Goal: Book appointment/travel/reservation

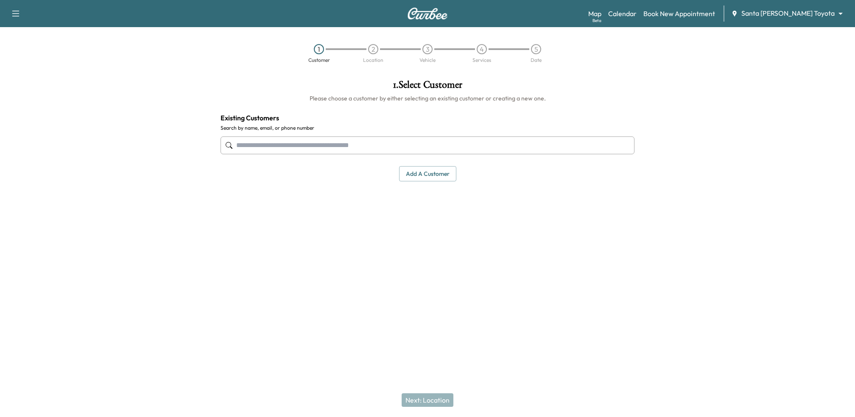
click at [344, 150] on input "text" at bounding box center [427, 146] width 414 height 18
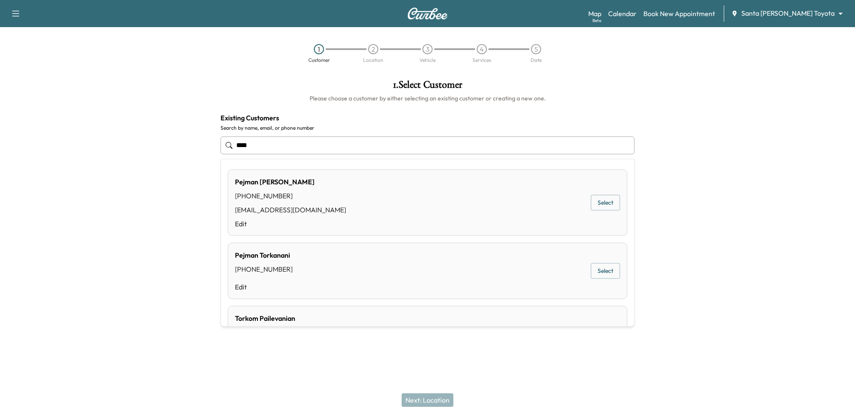
click at [608, 207] on button "Select" at bounding box center [605, 203] width 29 height 16
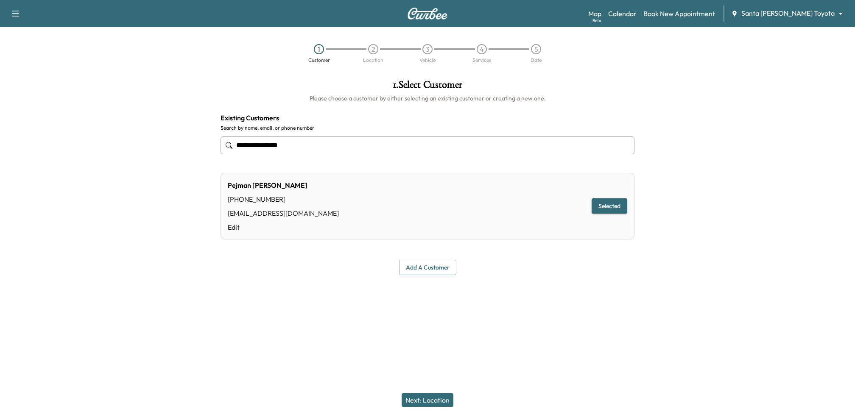
type input "**********"
click at [435, 402] on button "Next: Location" at bounding box center [428, 401] width 52 height 14
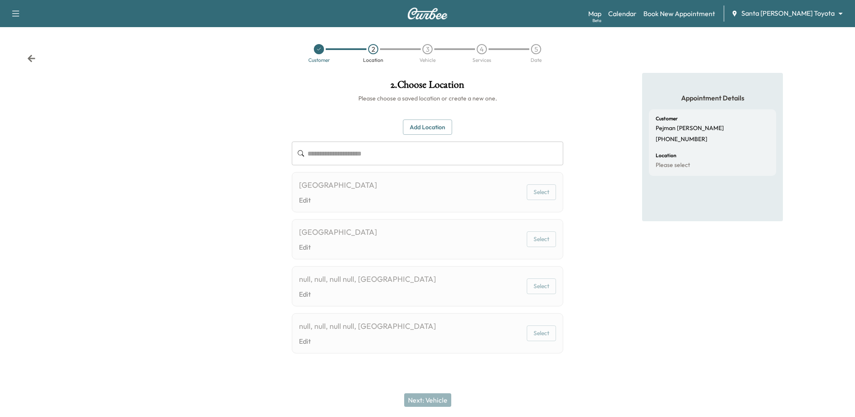
click at [427, 127] on button "Add Location" at bounding box center [427, 128] width 49 height 16
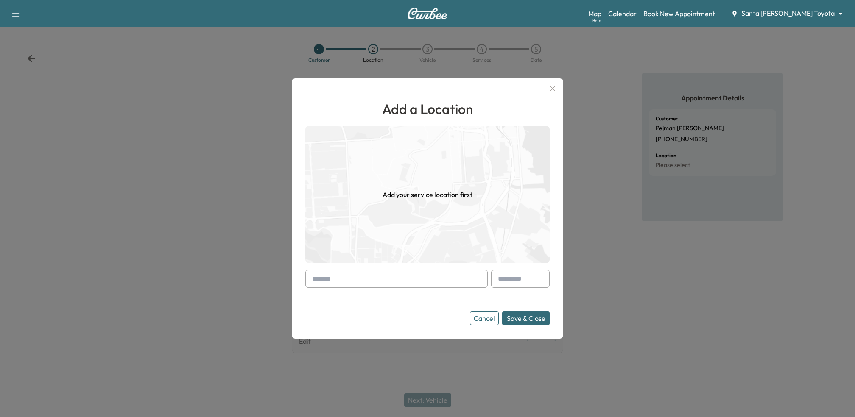
click at [393, 274] on input "text" at bounding box center [396, 279] width 182 height 18
click at [488, 319] on button "Cancel" at bounding box center [484, 319] width 29 height 14
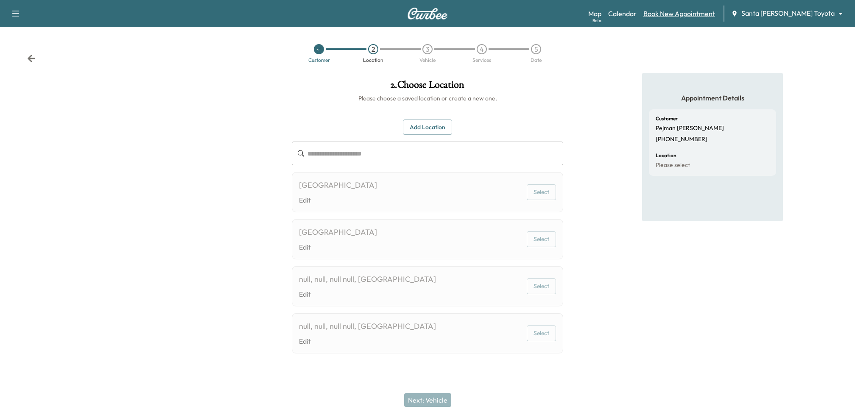
click at [695, 13] on link "Book New Appointment" at bounding box center [679, 13] width 72 height 10
click at [687, 11] on link "Book New Appointment" at bounding box center [679, 13] width 72 height 10
click at [319, 54] on div at bounding box center [319, 49] width 10 height 10
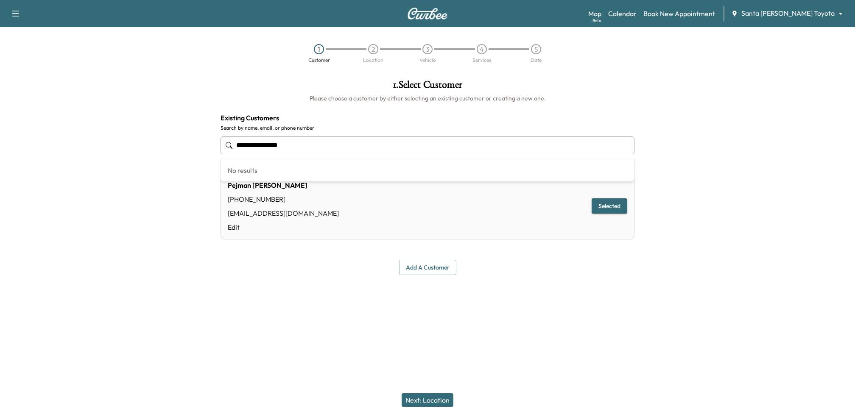
click at [342, 148] on input "**********" at bounding box center [427, 146] width 414 height 18
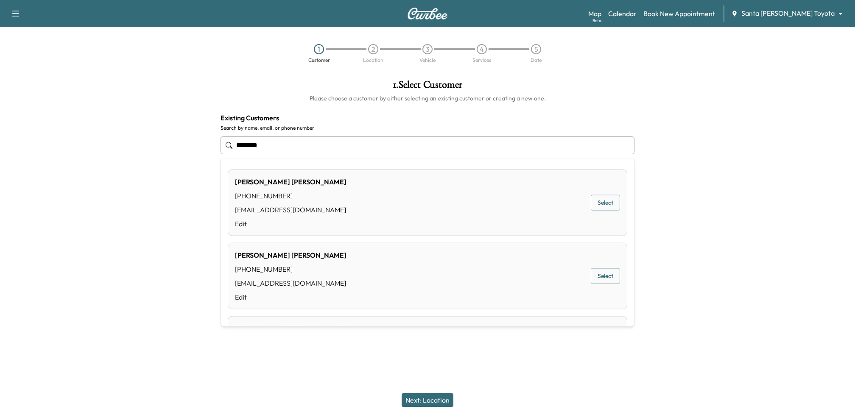
click at [611, 279] on button "Select" at bounding box center [605, 276] width 29 height 16
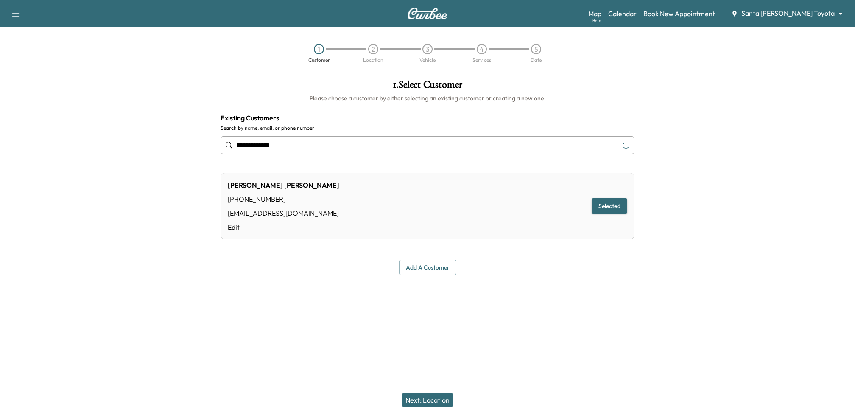
type input "**********"
click at [446, 400] on button "Next: Location" at bounding box center [428, 401] width 52 height 14
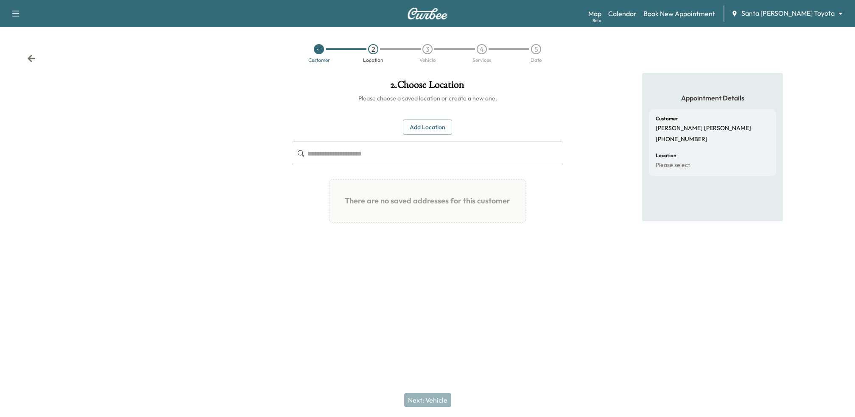
click at [322, 47] on div at bounding box center [319, 49] width 10 height 10
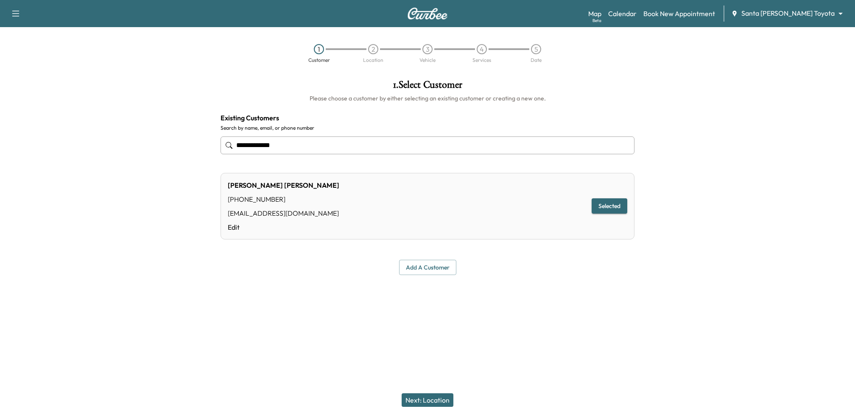
click at [319, 149] on input "**********" at bounding box center [427, 146] width 414 height 18
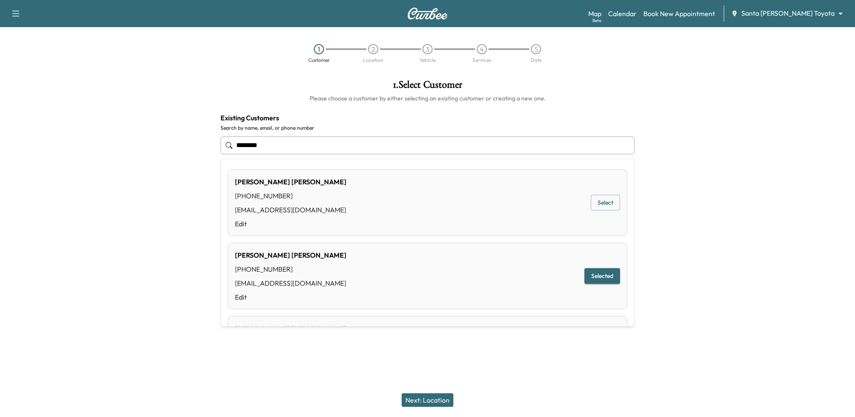
click at [597, 204] on button "Select" at bounding box center [605, 203] width 29 height 16
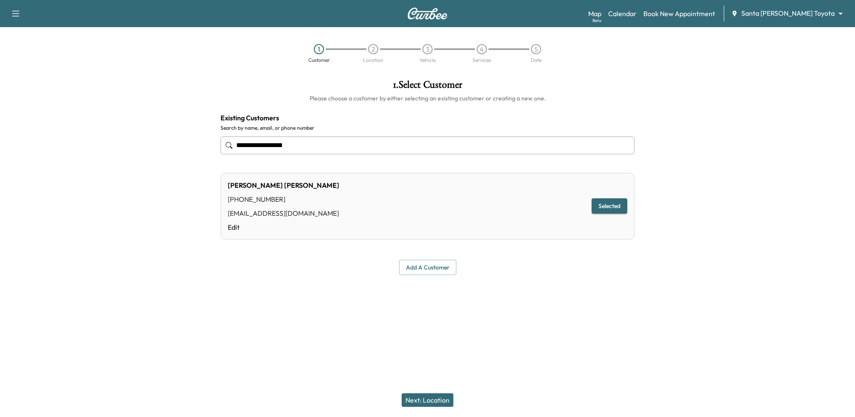
type input "**********"
click at [423, 399] on button "Next: Location" at bounding box center [428, 401] width 52 height 14
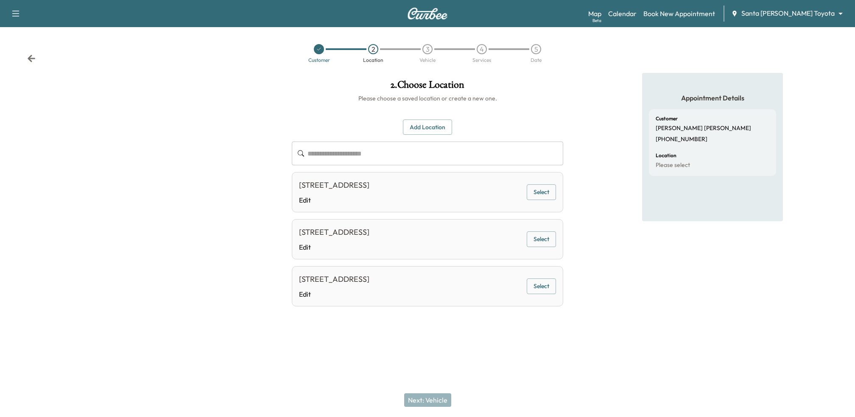
click at [544, 200] on button "Select" at bounding box center [541, 192] width 29 height 16
click at [433, 402] on button "Next: Vehicle" at bounding box center [427, 401] width 47 height 14
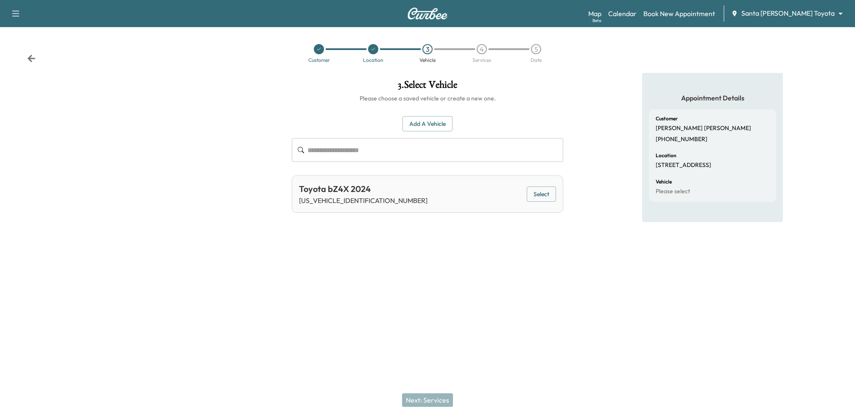
click at [542, 190] on button "Select" at bounding box center [541, 195] width 29 height 16
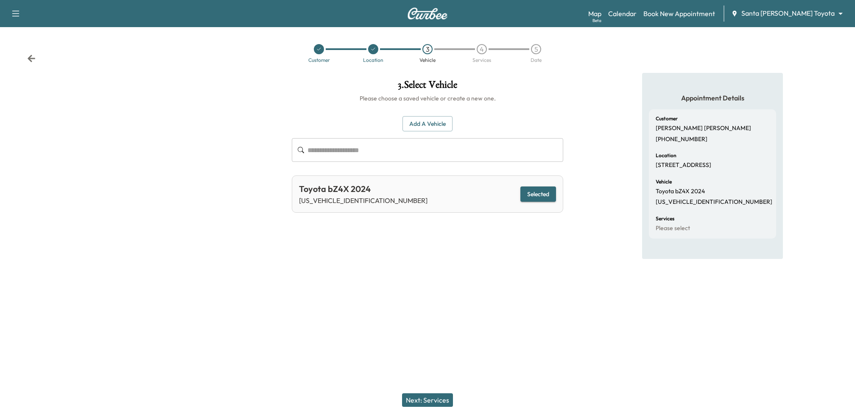
click at [430, 394] on button "Next: Services" at bounding box center [427, 401] width 51 height 14
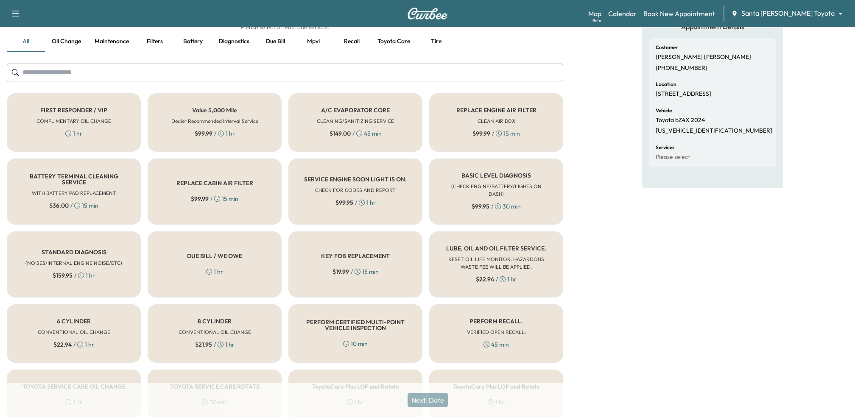
scroll to position [87, 0]
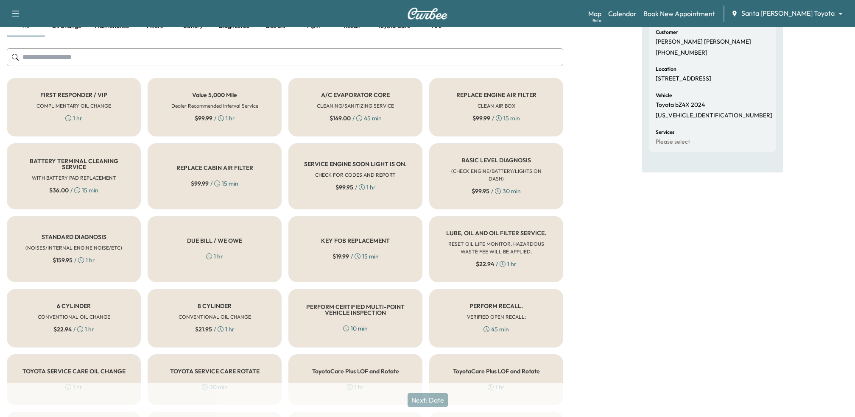
click at [468, 222] on div "LUBE, OIL AND OIL FILTER SERVICE. RESET OIL LIFE MONITOR. HAZARDOUS WASTE FEE W…" at bounding box center [496, 249] width 134 height 66
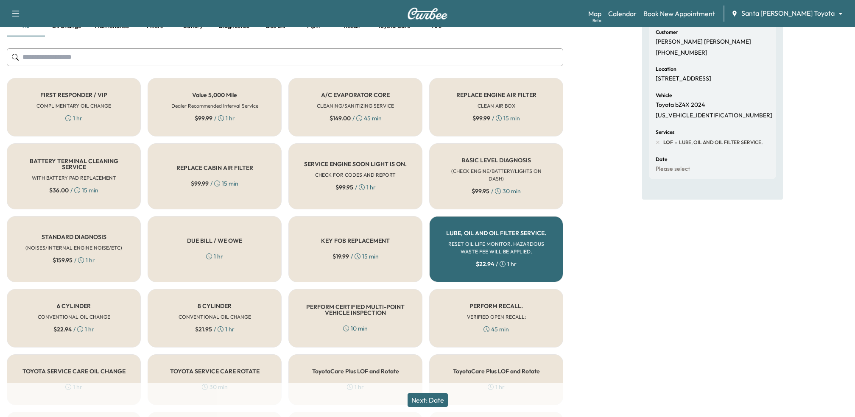
click at [420, 401] on button "Next: Date" at bounding box center [427, 401] width 40 height 14
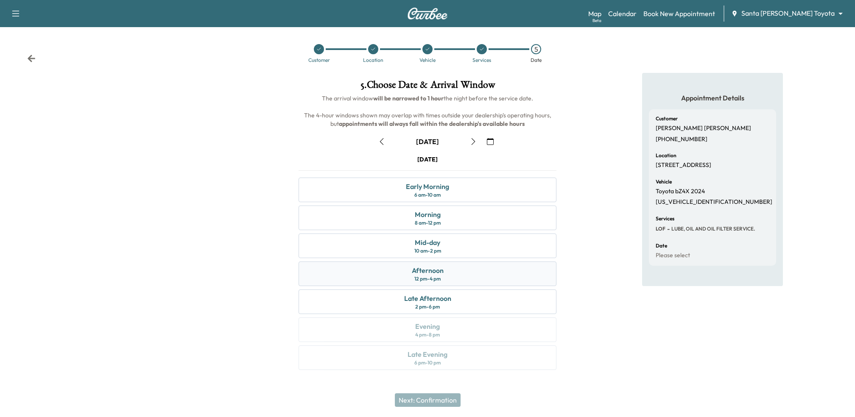
click at [440, 278] on div "12 pm - 4 pm" at bounding box center [427, 279] width 26 height 7
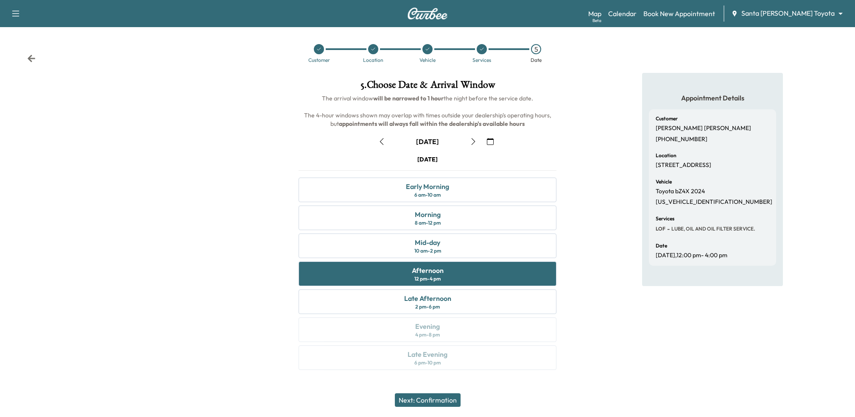
click at [435, 396] on button "Next: Confirmation" at bounding box center [428, 401] width 66 height 14
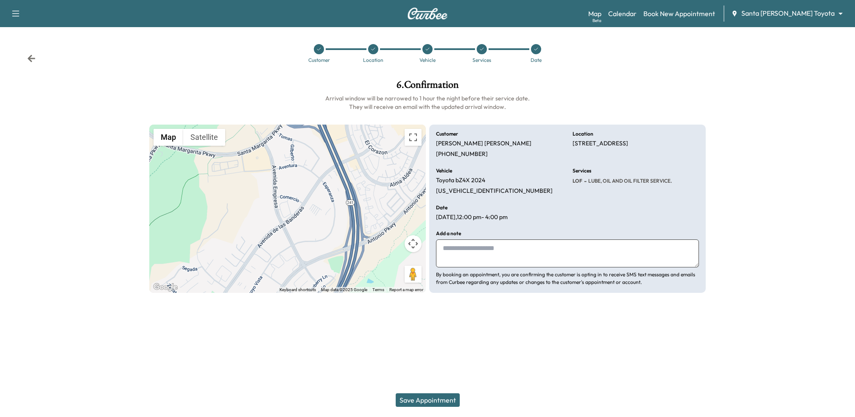
click at [439, 399] on button "Save Appointment" at bounding box center [428, 401] width 64 height 14
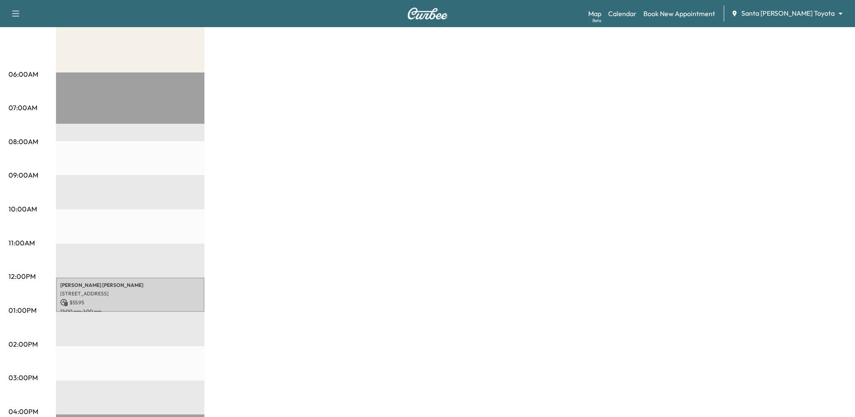
scroll to position [129, 0]
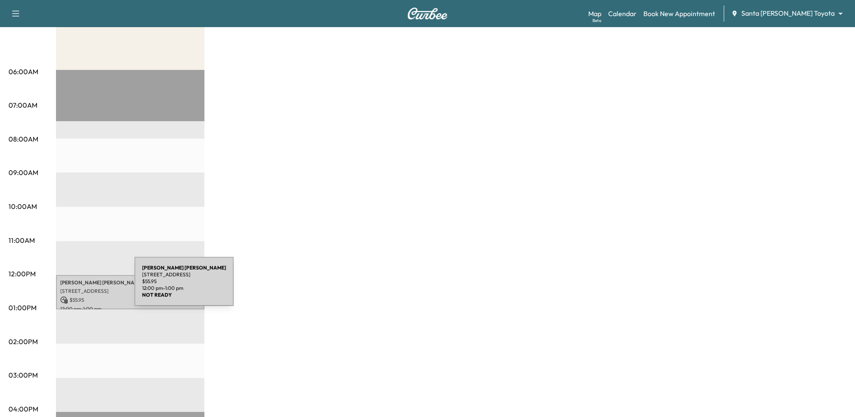
click at [71, 287] on div "[PERSON_NAME] [STREET_ADDRESS] $ 55.95 12:00 pm - 1:00 pm" at bounding box center [130, 292] width 148 height 34
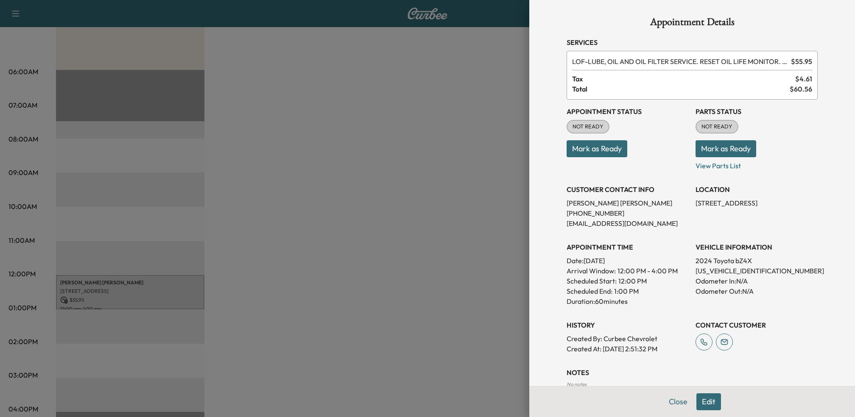
click at [706, 398] on button "Edit" at bounding box center [708, 402] width 25 height 17
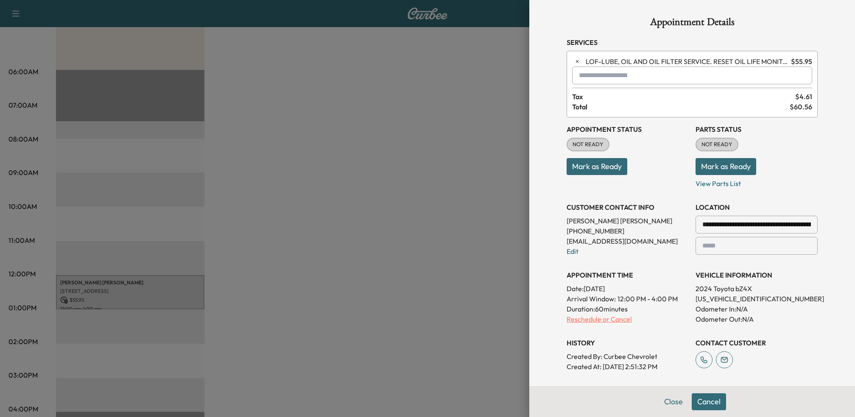
click at [591, 319] on p "Reschedule or Cancel" at bounding box center [628, 319] width 122 height 10
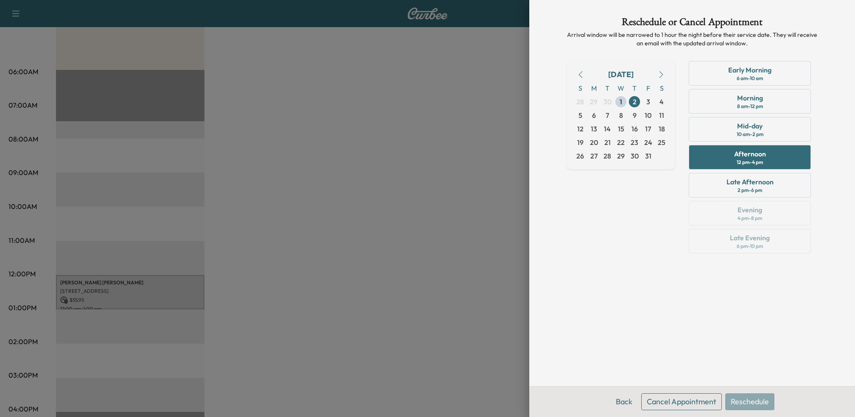
click at [698, 401] on button "Cancel Appointment" at bounding box center [681, 402] width 81 height 17
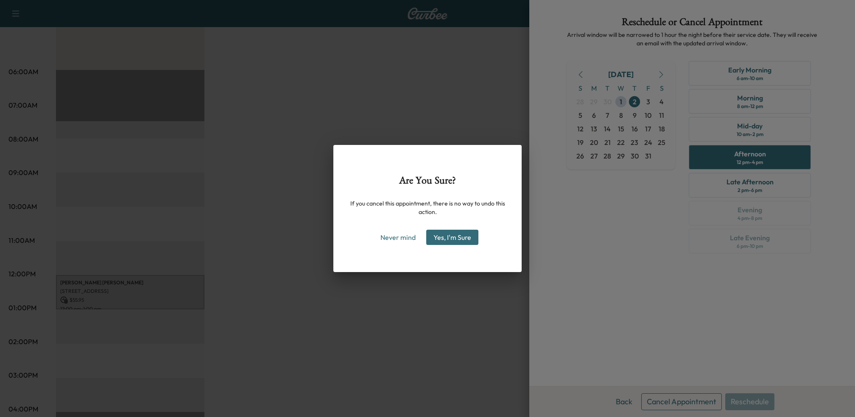
click at [470, 237] on button "Yes, I'm Sure" at bounding box center [452, 237] width 52 height 15
